Goal: Check status: Check status

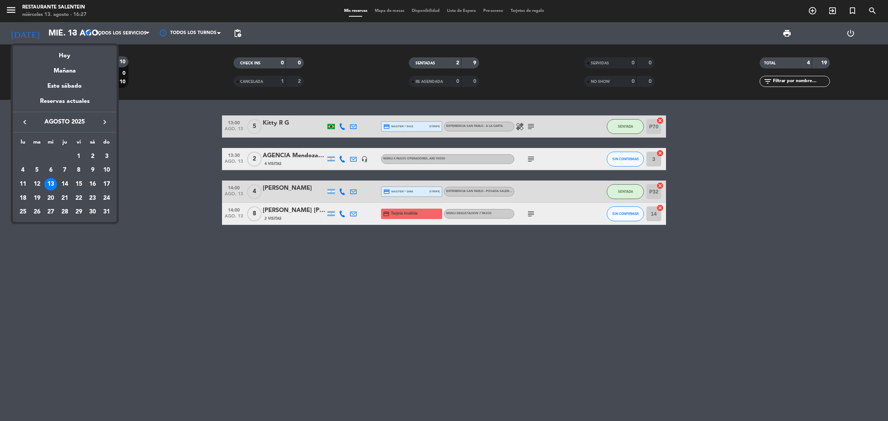
click at [58, 69] on div "Mañana" at bounding box center [65, 68] width 104 height 15
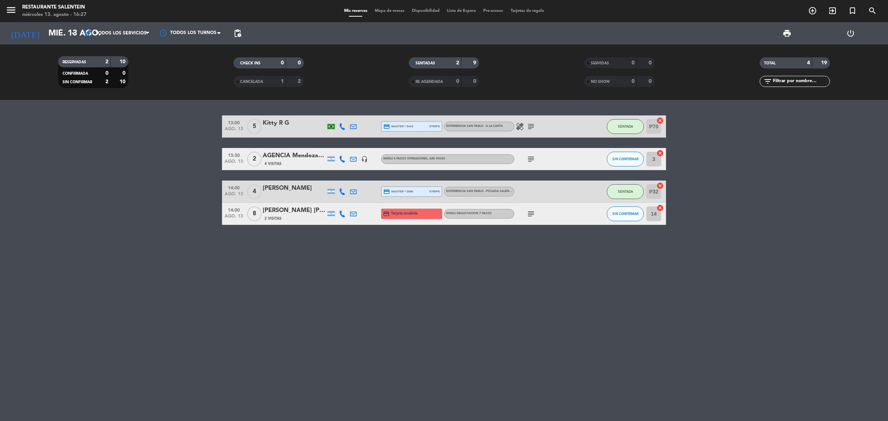
type input "jue. 14 ago."
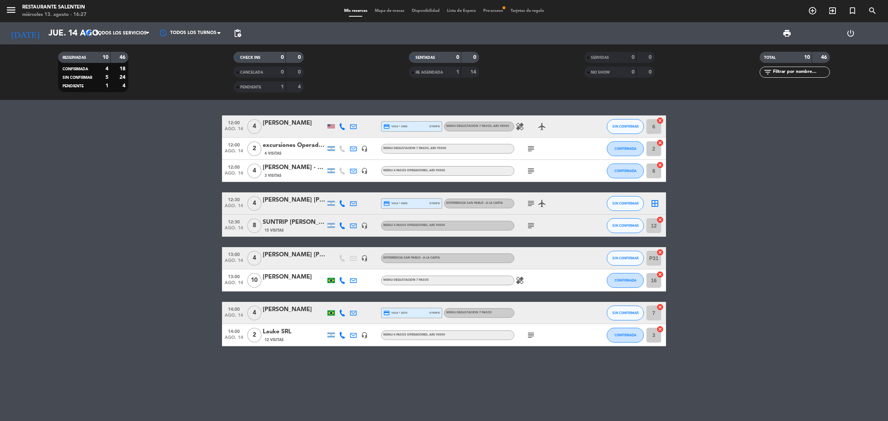
click at [132, 207] on bookings-row "12:00 ago. 14 4 [PERSON_NAME] credit_card visa * 3380 stripe MENU DEGUSTACION 7…" at bounding box center [444, 230] width 888 height 231
click at [330, 125] on div at bounding box center [330, 126] width 7 height 4
click at [149, 189] on bookings-row "12:00 ago. 14 4 [PERSON_NAME] USA credit_card visa * 3380 stripe MENU DEGUSTACI…" at bounding box center [444, 230] width 888 height 231
click at [835, 276] on bookings-row "12:00 ago. 14 4 [PERSON_NAME] credit_card visa * 3380 stripe MENU DEGUSTACION 7…" at bounding box center [444, 230] width 888 height 231
click at [529, 332] on icon "subject" at bounding box center [530, 335] width 9 height 9
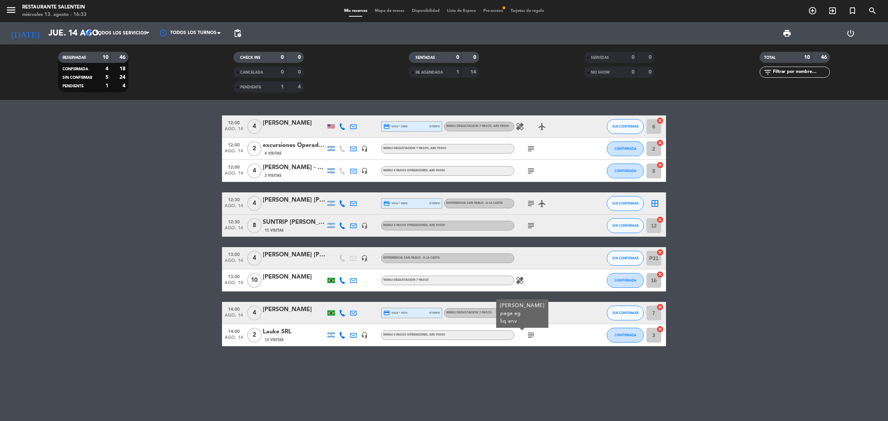
click at [529, 332] on icon "subject" at bounding box center [530, 335] width 9 height 9
click at [531, 227] on icon "subject" at bounding box center [530, 225] width 9 height 9
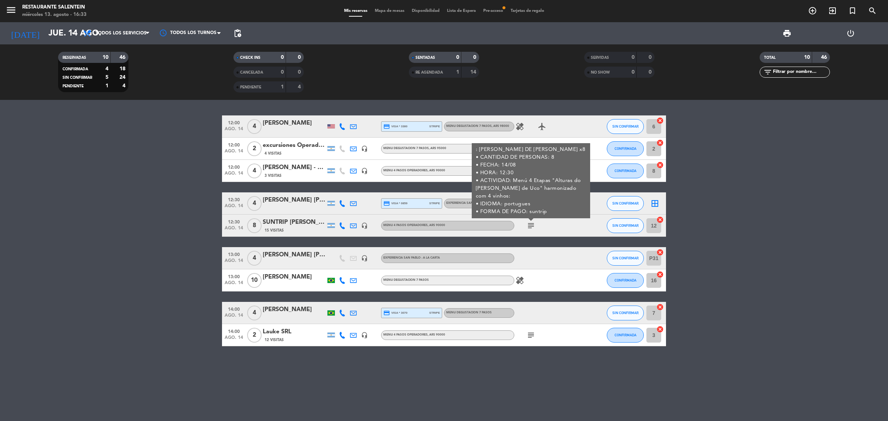
click at [534, 223] on icon "subject" at bounding box center [530, 225] width 9 height 9
